Goal: Check status: Verify the current state of an ongoing process or item

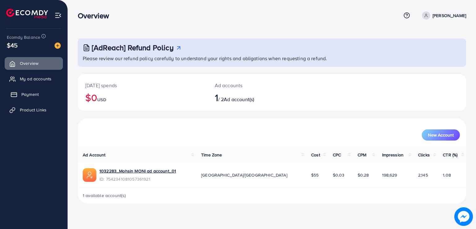
click at [32, 95] on span "Payment" at bounding box center [29, 94] width 17 height 6
click at [36, 76] on span "My ad accounts" at bounding box center [37, 79] width 32 height 6
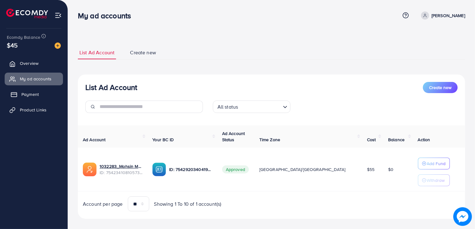
click at [29, 88] on link "Payment" at bounding box center [34, 94] width 58 height 12
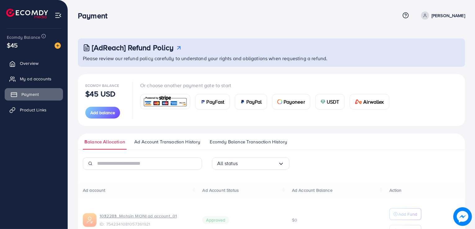
click at [29, 96] on span "Payment" at bounding box center [29, 94] width 17 height 6
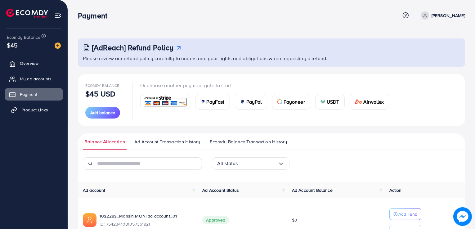
click at [39, 112] on span "Product Links" at bounding box center [34, 110] width 27 height 6
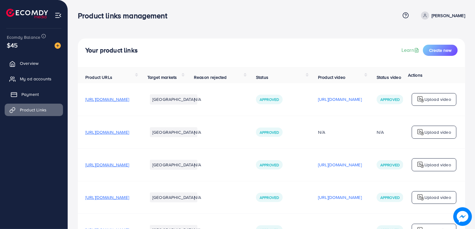
click at [40, 92] on link "Payment" at bounding box center [34, 94] width 58 height 12
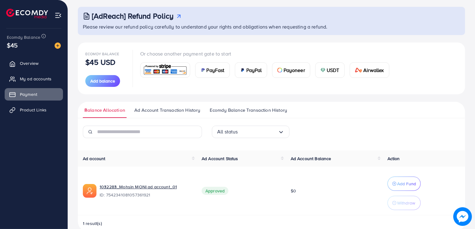
scroll to position [44, 0]
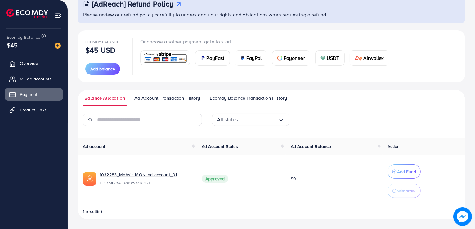
click at [162, 100] on span "Ad Account Transaction History" at bounding box center [167, 98] width 66 height 7
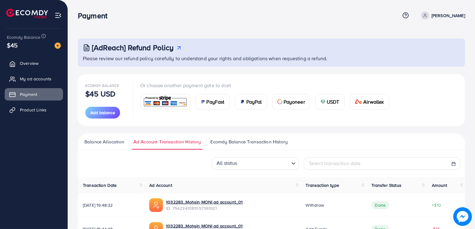
click at [233, 140] on span "Ecomdy Balance Transaction History" at bounding box center [248, 141] width 77 height 7
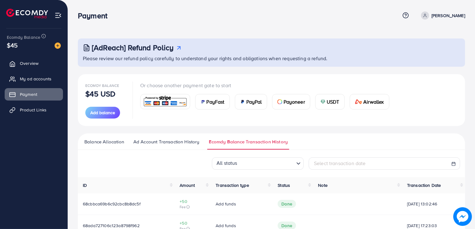
scroll to position [33, 0]
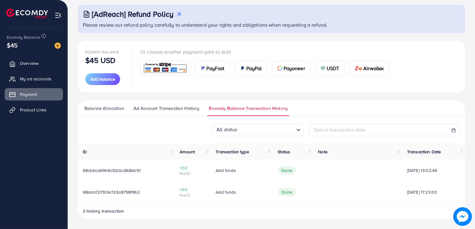
click at [144, 107] on span "Ad Account Transaction History" at bounding box center [166, 108] width 66 height 7
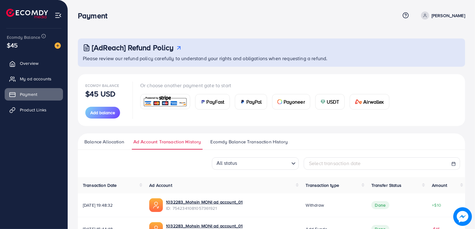
click at [78, 137] on ul "Balance Allocation Ad Account Transaction History Ecomdy Balance Transaction Hi…" at bounding box center [271, 141] width 387 height 16
click at [100, 141] on span "Balance Allocation" at bounding box center [104, 141] width 40 height 7
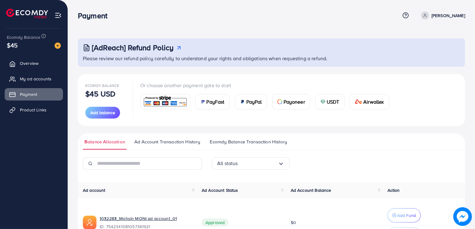
scroll to position [44, 0]
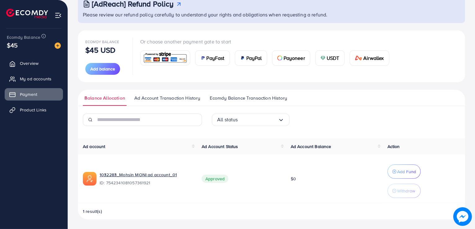
click at [180, 99] on span "Ad Account Transaction History" at bounding box center [167, 98] width 66 height 7
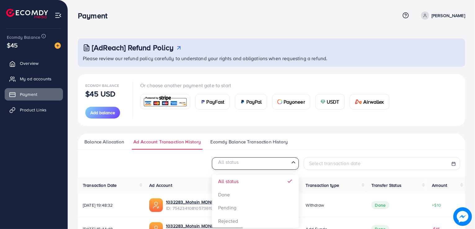
click at [241, 163] on input "Search for option" at bounding box center [252, 164] width 74 height 10
click at [185, 167] on div "All status Loading... All status Done Pending Rejected Select transaction date" at bounding box center [271, 163] width 387 height 12
